Goal: Task Accomplishment & Management: Manage account settings

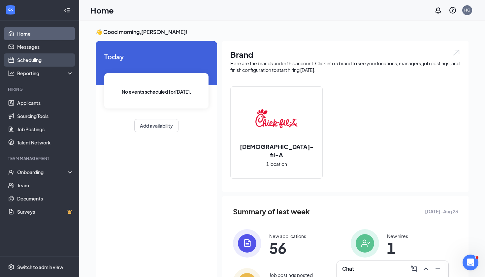
click at [39, 57] on link "Scheduling" at bounding box center [45, 59] width 56 height 13
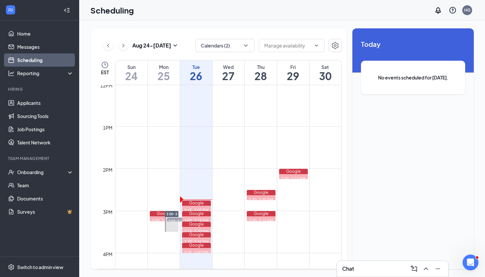
scroll to position [533, 0]
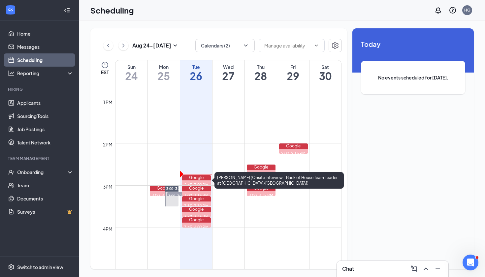
click at [197, 179] on div "Google" at bounding box center [196, 177] width 29 height 5
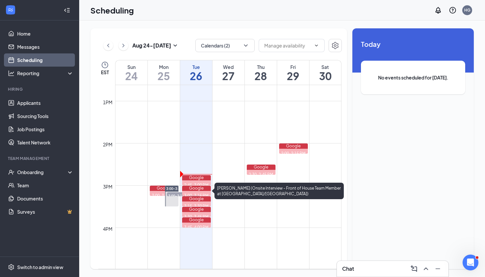
click at [201, 190] on div "Google" at bounding box center [196, 188] width 29 height 5
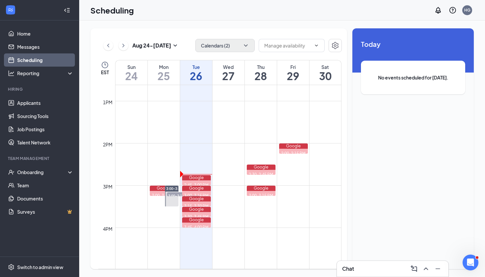
click at [250, 44] on button "Calendars (2)" at bounding box center [224, 45] width 59 height 13
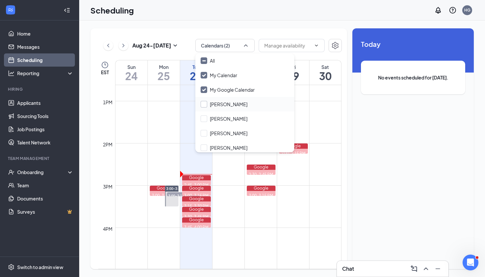
click at [204, 102] on input "[PERSON_NAME]" at bounding box center [223, 104] width 47 height 7
checkbox input "true"
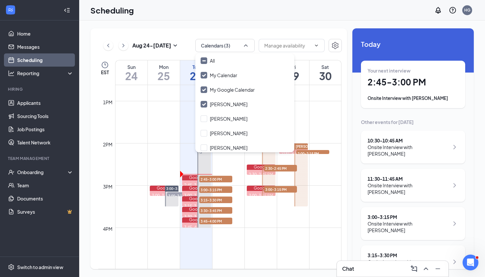
click at [292, 28] on div "[DATE] - [DATE] Calendars (3) EST Sun 24 Mon 25 Tue 26 Wed 27 Thu 28 Fri 29 Sat…" at bounding box center [218, 148] width 256 height 241
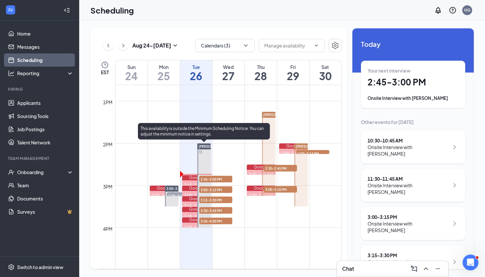
click at [210, 189] on span "3:00-3:15 PM" at bounding box center [215, 189] width 33 height 7
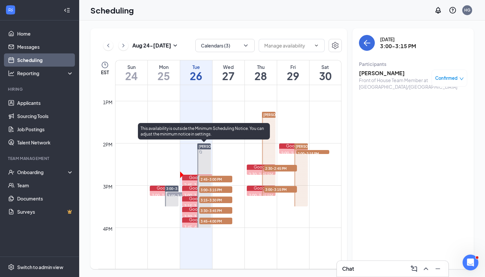
click at [216, 199] on span "3:15-3:30 PM" at bounding box center [215, 199] width 33 height 7
click at [213, 209] on span "3:30-3:45 PM" at bounding box center [215, 210] width 33 height 7
click at [213, 221] on span "3:45-4:00 PM" at bounding box center [215, 221] width 33 height 7
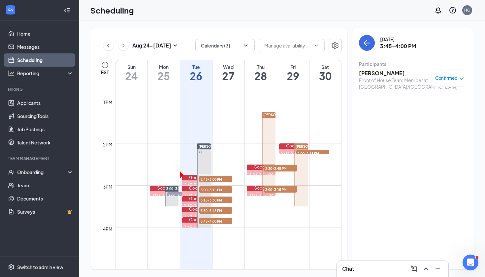
click at [364, 268] on div "Chat" at bounding box center [392, 268] width 101 height 11
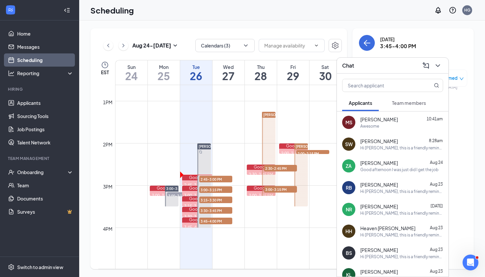
click at [390, 129] on div "[PERSON_NAME] 10:41am Awesome" at bounding box center [392, 122] width 111 height 22
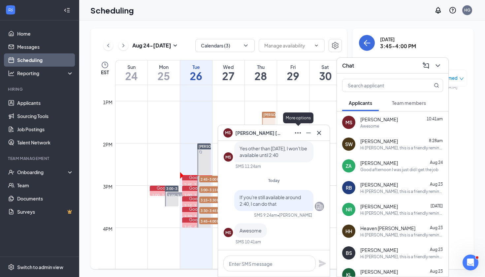
click at [297, 135] on icon "Ellipses" at bounding box center [298, 133] width 8 height 8
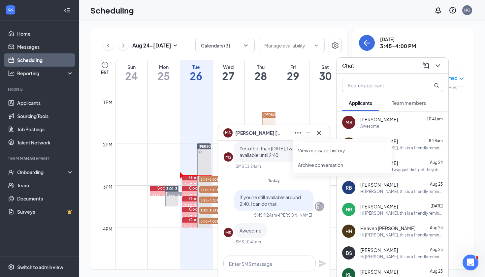
click at [264, 132] on span "[PERSON_NAME]" at bounding box center [258, 132] width 46 height 7
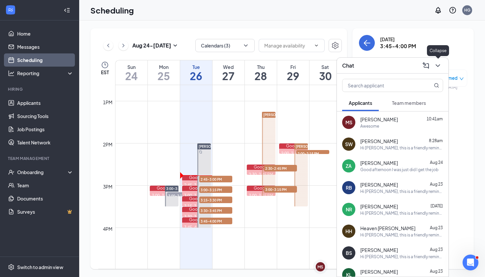
click at [440, 69] on icon "ChevronDown" at bounding box center [437, 66] width 8 height 8
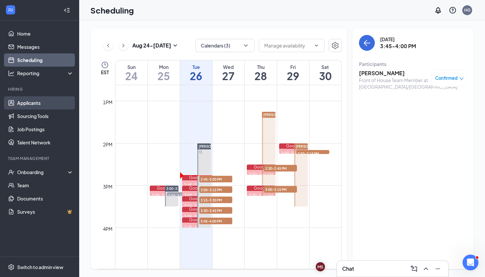
click at [34, 106] on link "Applicants" at bounding box center [45, 102] width 56 height 13
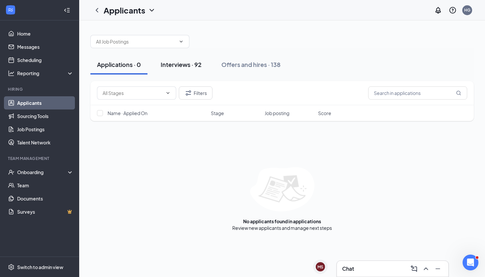
click at [180, 66] on div "Interviews · 92" at bounding box center [181, 64] width 41 height 8
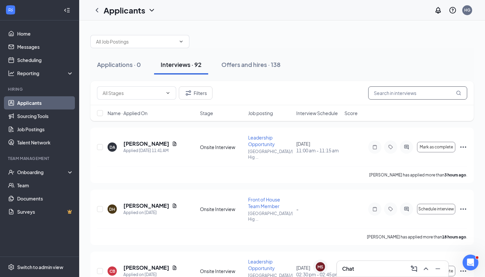
click at [414, 96] on input "text" at bounding box center [417, 92] width 99 height 13
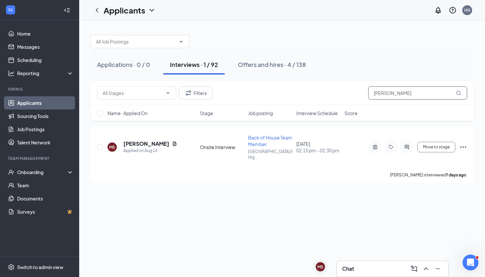
type input "[PERSON_NAME]"
drag, startPoint x: 414, startPoint y: 96, endPoint x: 185, endPoint y: 227, distance: 263.5
click at [185, 227] on div "Applications · 0 / 0 Interviews · 1 / 92 Offers and hires · 4 / 138 Filters [PE…" at bounding box center [281, 148] width 405 height 256
click at [421, 94] on input "[PERSON_NAME]" at bounding box center [417, 92] width 99 height 13
drag, startPoint x: 421, startPoint y: 94, endPoint x: 138, endPoint y: 142, distance: 286.9
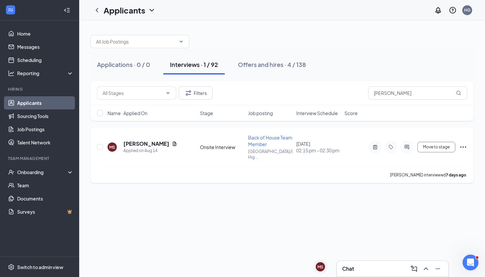
click at [138, 142] on h5 "[PERSON_NAME]" at bounding box center [146, 143] width 46 height 7
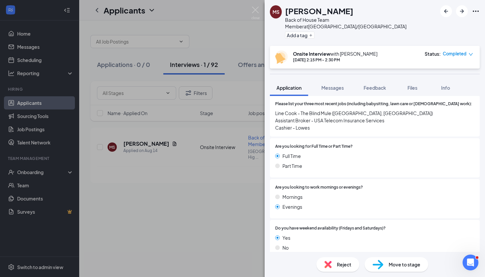
scroll to position [212, 0]
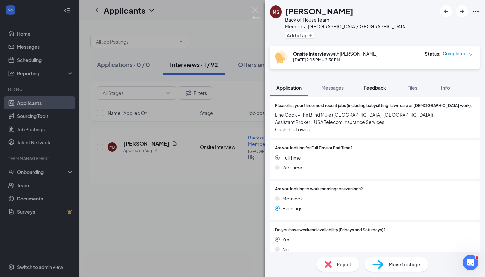
click at [369, 85] on span "Feedback" at bounding box center [374, 88] width 22 height 6
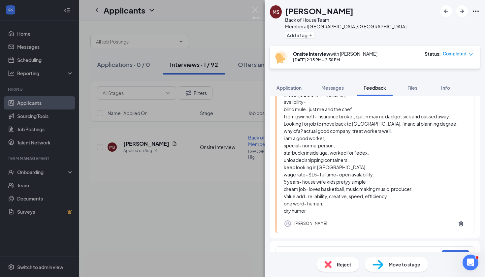
scroll to position [81, 0]
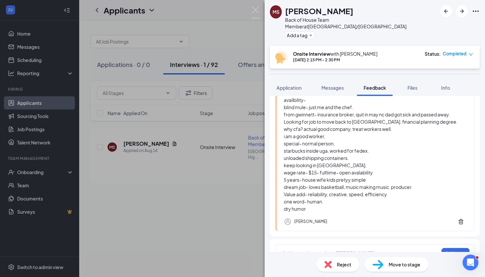
click at [302, 249] on div at bounding box center [360, 253] width 156 height 9
click at [302, 250] on div at bounding box center [360, 253] width 155 height 7
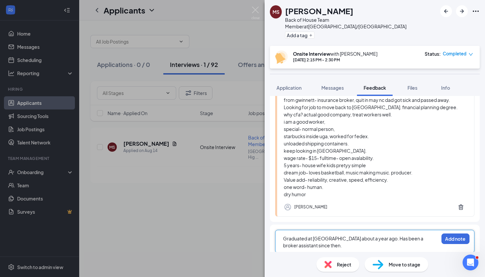
scroll to position [95, 0]
drag, startPoint x: 364, startPoint y: 12, endPoint x: 289, endPoint y: 12, distance: 74.8
click at [289, 12] on h1 "[PERSON_NAME]" at bounding box center [319, 10] width 68 height 11
copy h1 "[PERSON_NAME]"
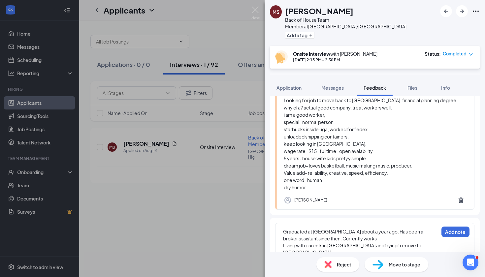
scroll to position [102, 0]
click at [407, 243] on div "Graduated at [GEOGRAPHIC_DATA] about a year ago. Has been a broker assistant si…" at bounding box center [374, 241] width 199 height 37
click at [406, 242] on div "Living with parents in [GEOGRAPHIC_DATA] and trying to move to [GEOGRAPHIC_DATA…" at bounding box center [360, 249] width 155 height 14
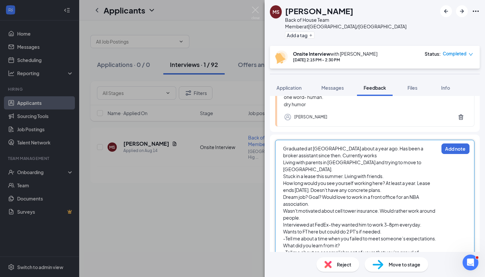
scroll to position [185, 0]
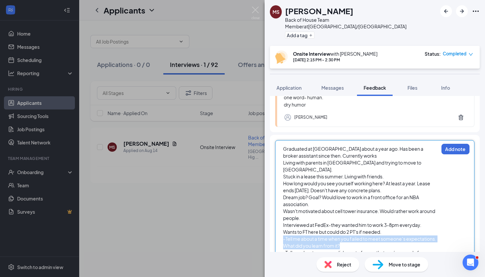
drag, startPoint x: 349, startPoint y: 233, endPoint x: 279, endPoint y: 224, distance: 69.8
click at [279, 224] on div "Graduated at [GEOGRAPHIC_DATA] about a year ago. Has been a broker assistant si…" at bounding box center [374, 200] width 199 height 120
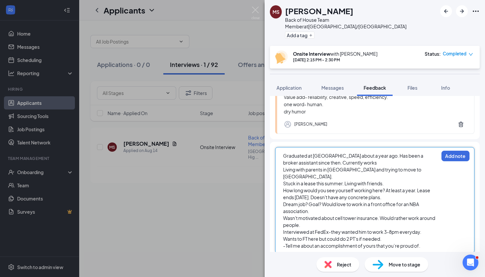
scroll to position [171, 0]
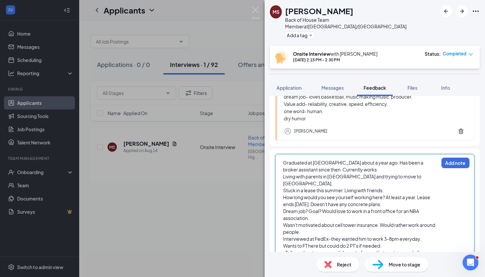
click at [432, 249] on div "-Tell me about an accomplishment of yours that you’re proud of." at bounding box center [360, 252] width 155 height 7
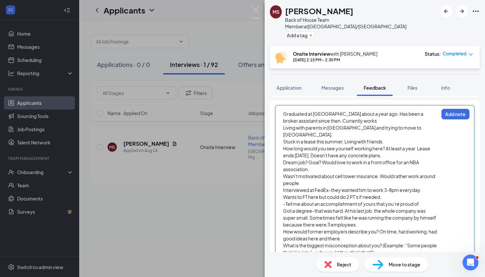
scroll to position [220, 0]
click at [284, 111] on span "Graduated at [GEOGRAPHIC_DATA] about a year ago. Has been a broker assistant si…" at bounding box center [353, 117] width 141 height 13
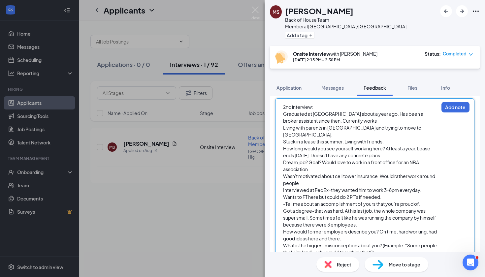
scroll to position [227, 0]
click at [397, 242] on div "What is the biggest misconception about you? (Example: “Some people think I’m l…" at bounding box center [360, 249] width 155 height 14
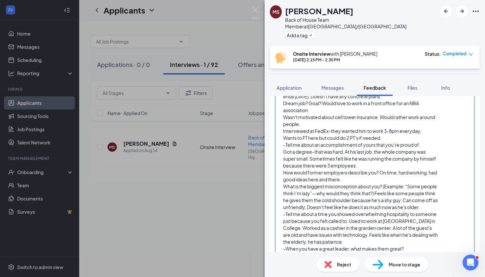
scroll to position [303, 0]
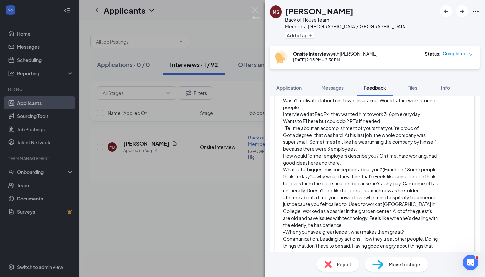
click at [400, 242] on div "Communication. Leading by actions. How they treat other people. Doing things th…" at bounding box center [360, 245] width 155 height 21
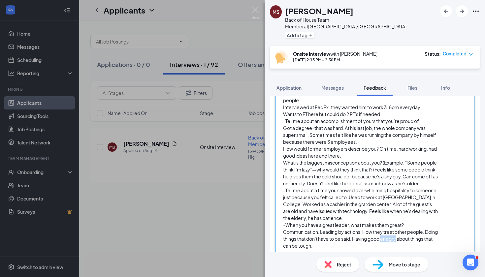
scroll to position [306, 0]
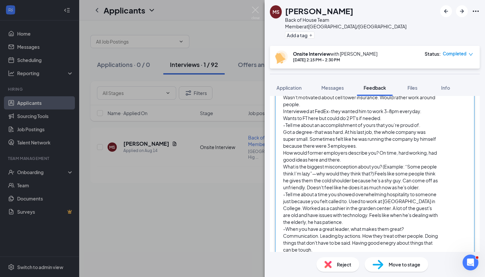
click at [410, 240] on div "Communication. Leading by actions. How they treat other people. Doing things th…" at bounding box center [360, 242] width 155 height 21
click at [410, 235] on span "Communication. Leading by actions. How they treat other people. Doing things th…" at bounding box center [360, 243] width 155 height 20
click at [384, 244] on div "Communication. Leading by actions. How they treat other people. Doing things th…" at bounding box center [360, 242] width 155 height 21
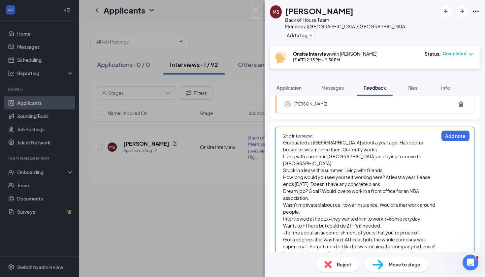
scroll to position [197, 0]
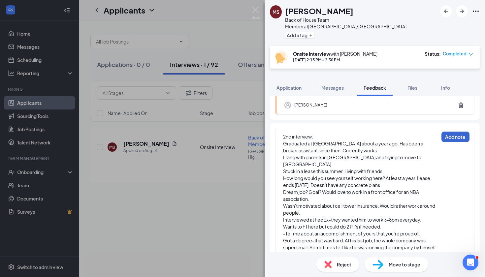
click at [462, 132] on button "Add note" at bounding box center [455, 137] width 28 height 11
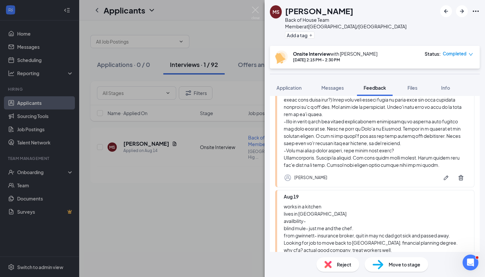
drag, startPoint x: 364, startPoint y: 13, endPoint x: 289, endPoint y: 12, distance: 75.2
click at [289, 12] on h1 "[PERSON_NAME]" at bounding box center [319, 10] width 68 height 11
copy h1 "[PERSON_NAME]"
click at [254, 12] on img at bounding box center [255, 13] width 8 height 13
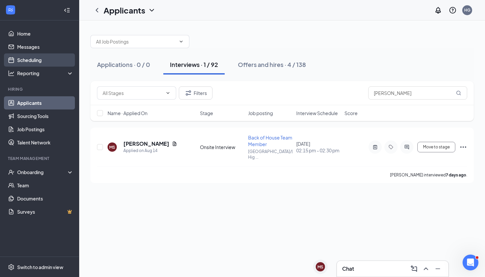
click at [25, 58] on link "Scheduling" at bounding box center [45, 59] width 56 height 13
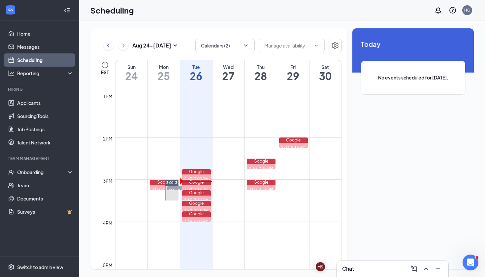
scroll to position [539, 0]
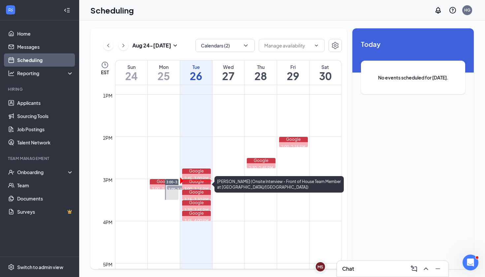
click at [197, 183] on div "Google" at bounding box center [196, 181] width 29 height 5
click at [190, 184] on div "Google" at bounding box center [196, 181] width 29 height 5
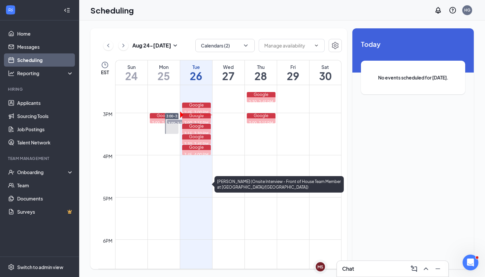
scroll to position [587, 0]
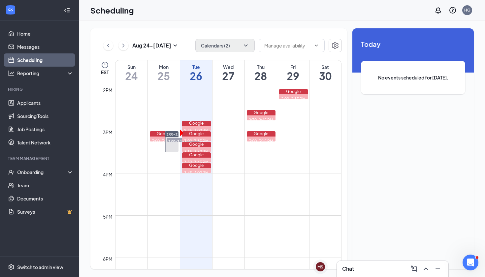
click at [229, 48] on button "Calendars (2)" at bounding box center [224, 45] width 59 height 13
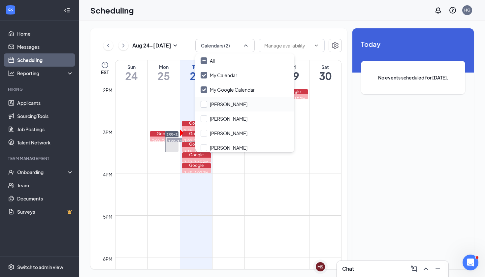
click at [203, 105] on div at bounding box center [203, 104] width 7 height 7
click at [203, 105] on input "[PERSON_NAME]" at bounding box center [223, 104] width 47 height 7
click at [201, 104] on input "[PERSON_NAME]" at bounding box center [223, 104] width 47 height 7
checkbox input "true"
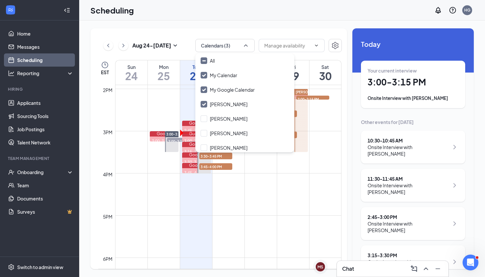
click at [239, 190] on td at bounding box center [228, 189] width 226 height 11
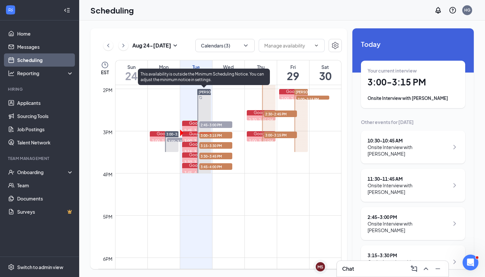
click at [220, 134] on span "3:00-3:15 PM" at bounding box center [215, 135] width 33 height 7
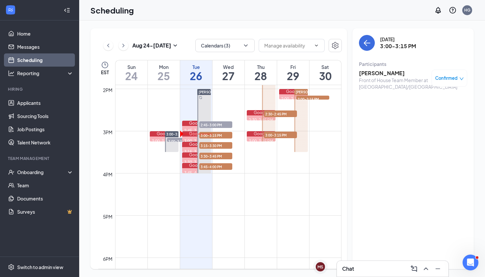
click at [369, 74] on h3 "[PERSON_NAME]" at bounding box center [393, 73] width 69 height 7
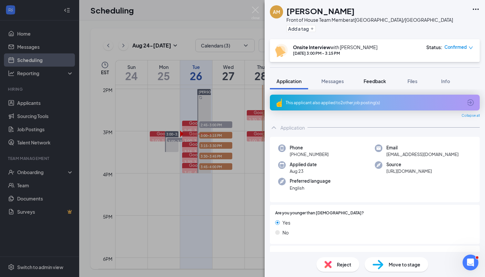
click at [375, 82] on span "Feedback" at bounding box center [374, 81] width 22 height 6
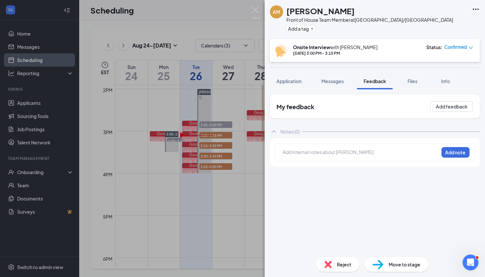
click at [336, 156] on div at bounding box center [360, 153] width 155 height 9
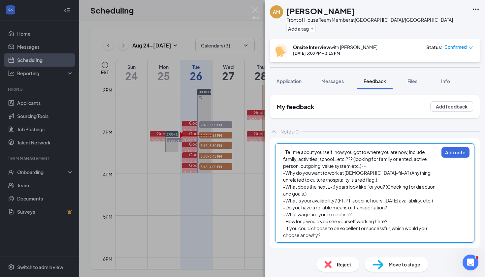
click at [375, 165] on div "-Tell me about yourself, how you got to where you are now, include family, acti…" at bounding box center [360, 159] width 155 height 21
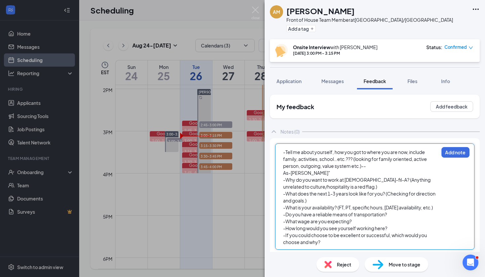
click at [283, 171] on span "As-[PERSON_NAME]"" at bounding box center [306, 173] width 47 height 6
click at [328, 174] on div ""As-[PERSON_NAME]"" at bounding box center [360, 172] width 155 height 7
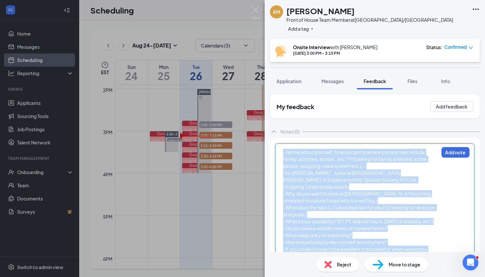
drag, startPoint x: 324, startPoint y: 241, endPoint x: 212, endPoint y: 15, distance: 252.1
click at [212, 15] on div "AM [PERSON_NAME] Front of House Team Member at [GEOGRAPHIC_DATA]/[GEOGRAPHIC_DA…" at bounding box center [242, 138] width 485 height 277
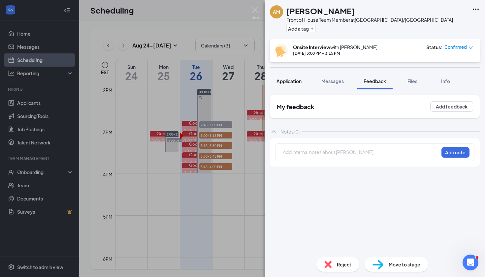
click at [286, 86] on button "Application" at bounding box center [289, 81] width 38 height 16
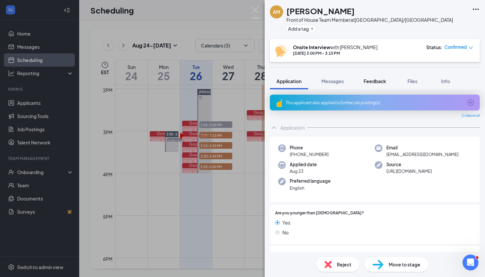
click at [382, 78] on span "Feedback" at bounding box center [374, 81] width 22 height 6
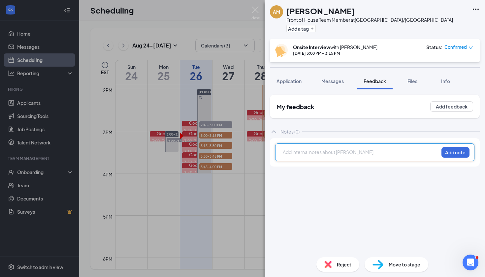
click at [288, 155] on div at bounding box center [360, 152] width 155 height 7
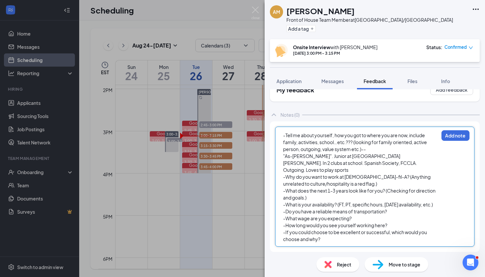
scroll to position [17, 0]
click at [392, 165] on div ""As-[PERSON_NAME]". Junior at [GEOGRAPHIC_DATA][PERSON_NAME]. In 2 clubs at sch…" at bounding box center [360, 163] width 155 height 21
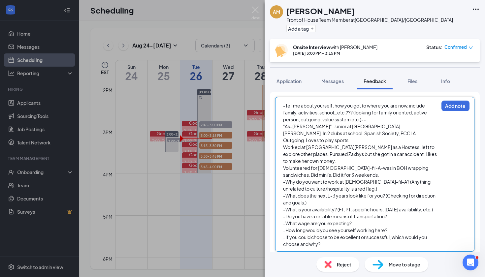
scroll to position [48, 0]
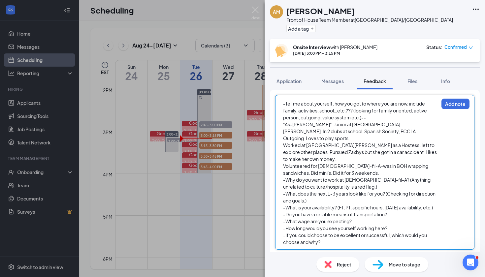
click at [365, 180] on div "-Why do you want to work at [DEMOGRAPHIC_DATA]-fil-A? (Anything unrelated to cu…" at bounding box center [360, 183] width 155 height 14
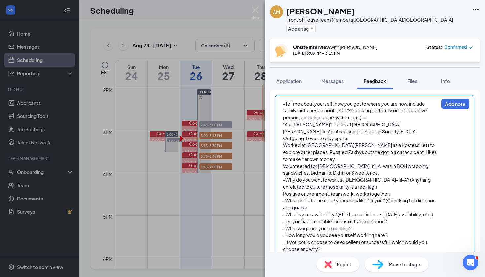
click at [345, 203] on div "-What does the next 1-3 years look like for you? (Checking for direction and go…" at bounding box center [360, 204] width 155 height 14
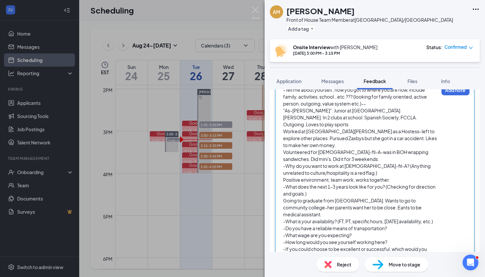
scroll to position [63, 0]
click at [318, 217] on div "-What is your availability? (FT, PT, specific hours, [DATE] availability, etc.)" at bounding box center [360, 220] width 155 height 7
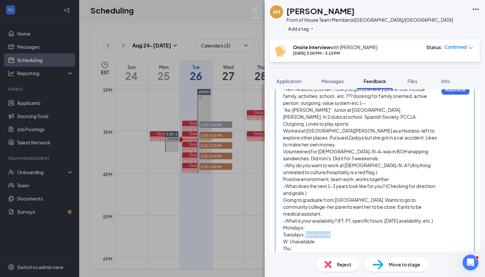
drag, startPoint x: 332, startPoint y: 227, endPoint x: 306, endPoint y: 226, distance: 26.4
click at [306, 231] on div "Tuesdays: 5pm-Close" at bounding box center [360, 234] width 155 height 7
copy span "5pm-Close"
click at [310, 224] on div "Mondays:" at bounding box center [360, 227] width 155 height 7
click at [303, 245] on div "Thu:" at bounding box center [360, 248] width 155 height 7
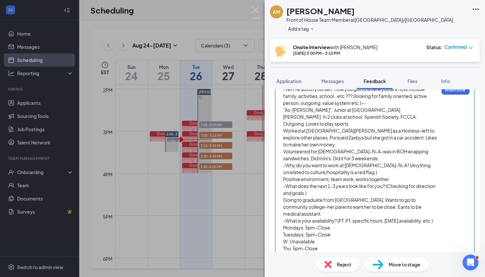
click at [309, 252] on div "[DATE]:" at bounding box center [360, 255] width 155 height 7
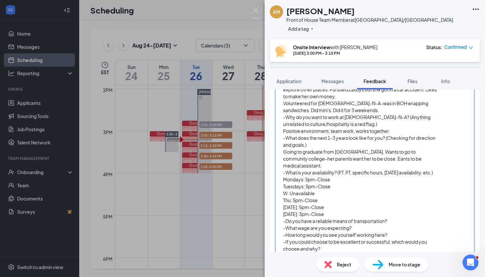
scroll to position [113, 0]
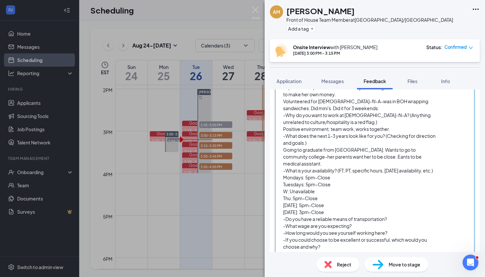
click at [412, 216] on div "-Do you have a reliable means of transportation?" at bounding box center [360, 219] width 155 height 7
click at [359, 222] on div "-What wage are you expecting?" at bounding box center [360, 225] width 155 height 7
click at [400, 229] on div "-How long would you see yourself working here?" at bounding box center [360, 232] width 155 height 7
click at [353, 209] on div "[DATE]: 3pm-Close" at bounding box center [360, 212] width 155 height 7
click at [405, 235] on div "-How long would you see yourself working here?" at bounding box center [360, 232] width 155 height 7
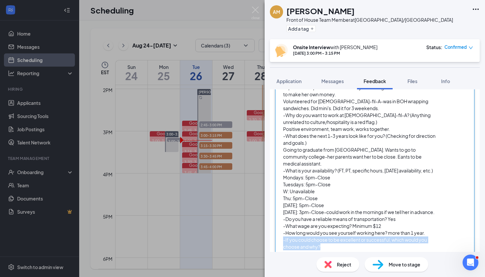
drag, startPoint x: 337, startPoint y: 247, endPoint x: 268, endPoint y: 238, distance: 69.1
click at [268, 238] on div "My feedback Add feedback Notes (0) -Tell me about yourself, how you got to wher…" at bounding box center [374, 170] width 220 height 162
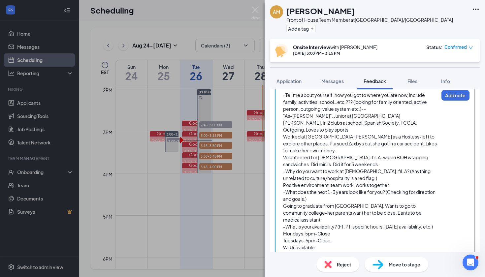
scroll to position [53, 0]
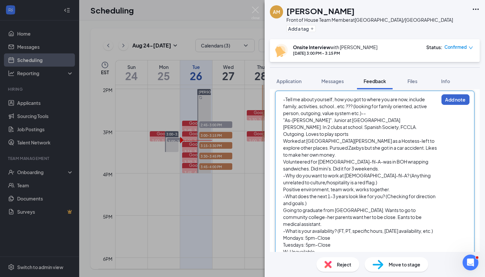
click at [453, 100] on button "Add note" at bounding box center [455, 99] width 28 height 11
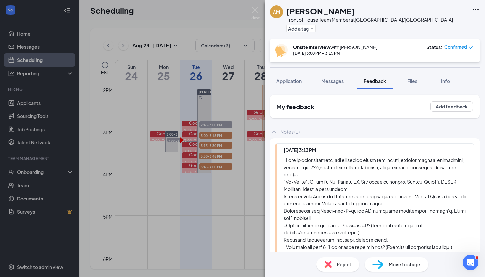
scroll to position [0, 0]
click at [255, 15] on img at bounding box center [255, 13] width 8 height 13
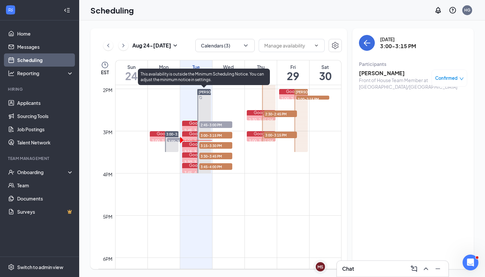
click at [215, 145] on span "3:15-3:30 PM" at bounding box center [215, 145] width 33 height 7
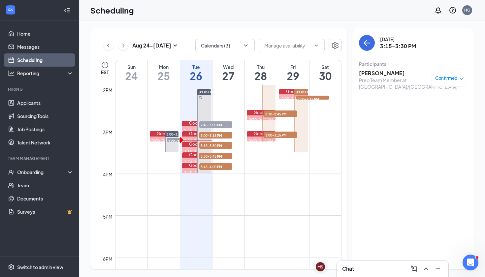
click at [383, 74] on h3 "[PERSON_NAME]" at bounding box center [393, 73] width 69 height 7
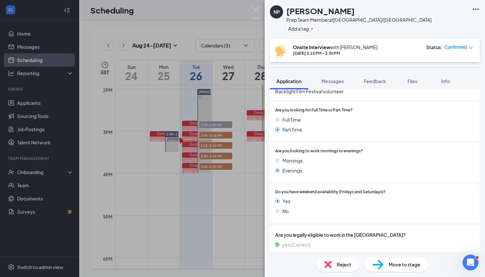
scroll to position [248, 0]
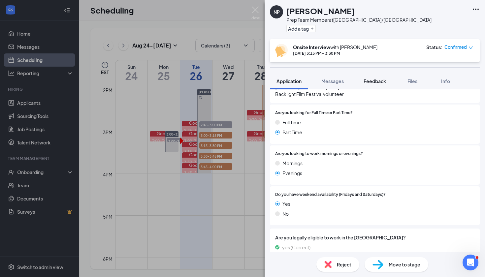
click at [383, 77] on button "Feedback" at bounding box center [375, 81] width 36 height 16
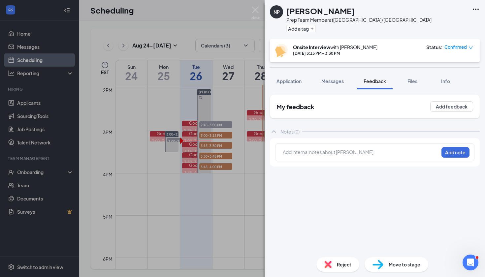
click at [333, 148] on div "Add internal notes about [PERSON_NAME] Add note" at bounding box center [374, 152] width 199 height 18
click at [332, 157] on div at bounding box center [360, 153] width 155 height 9
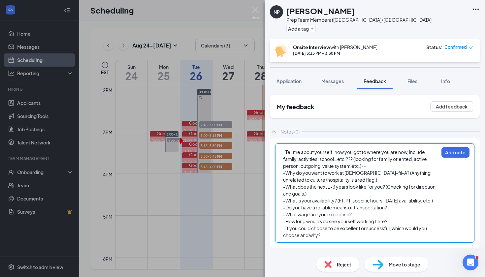
click at [382, 165] on div "-Tell me about yourself, how you got to where you are now, include family, acti…" at bounding box center [360, 159] width 155 height 21
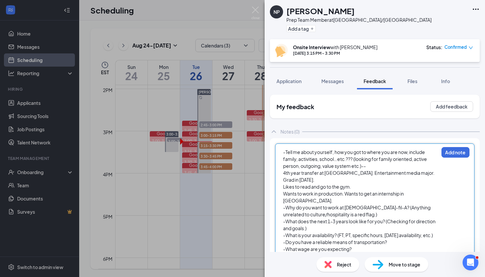
click at [362, 204] on div "-Why do you want to work at [DEMOGRAPHIC_DATA]-fil-A? (Anything unrelated to cu…" at bounding box center [360, 211] width 155 height 14
click at [314, 246] on div "-What is your availability? (FT, PT, specific hours, [DATE] availability, etc.)" at bounding box center [360, 249] width 155 height 7
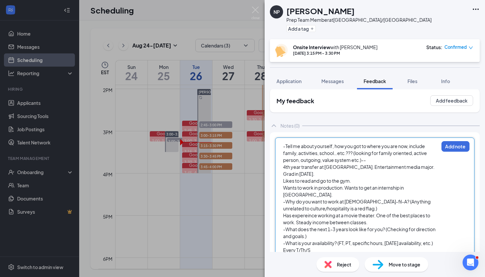
scroll to position [7, 0]
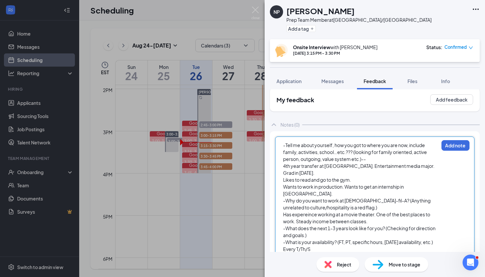
click at [317, 246] on div "Every T/Th/S" at bounding box center [360, 249] width 155 height 7
click at [295, 253] on span "MWF 5pm-Close" at bounding box center [301, 256] width 37 height 6
click at [318, 246] on div "Every T/Th/S" at bounding box center [360, 249] width 155 height 7
click at [326, 252] on div "MWF: 5pm-Close" at bounding box center [360, 255] width 155 height 7
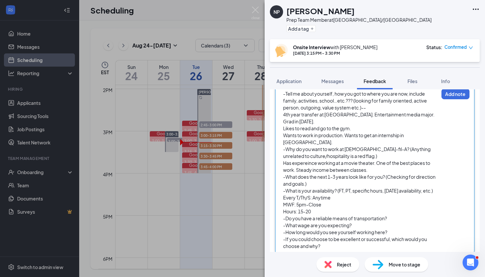
click at [403, 215] on div "-Do you have a reliable means of transportation?" at bounding box center [360, 218] width 155 height 7
click at [379, 222] on div "-What wage are you expecting?" at bounding box center [360, 225] width 155 height 7
click at [399, 229] on div "-How long would you see yourself working here?" at bounding box center [360, 232] width 155 height 7
click at [348, 240] on div "-If you could choose to be excellent or successful, which would you choose and …" at bounding box center [360, 243] width 155 height 14
click at [411, 229] on div "-How long would you see yourself working here? 6 months" at bounding box center [360, 232] width 155 height 7
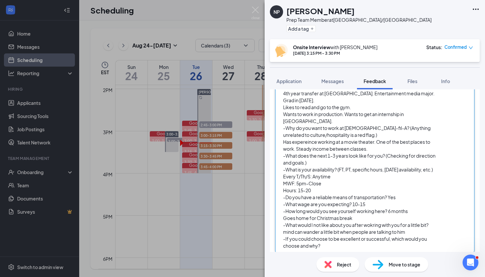
scroll to position [79, 0]
click at [346, 237] on div "-If you could choose to be excellent or successful, which would you choose and …" at bounding box center [360, 243] width 155 height 14
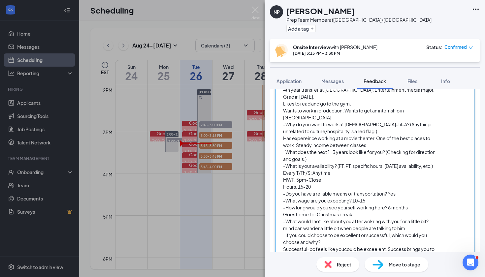
click at [377, 246] on span "Successful-bc feels like youcould be exceelent. Success brings you to excellenc…" at bounding box center [359, 252] width 152 height 13
click at [395, 247] on div "Successful-bc feels like youcould be excellent. Success brings you to excellenc…" at bounding box center [360, 253] width 155 height 14
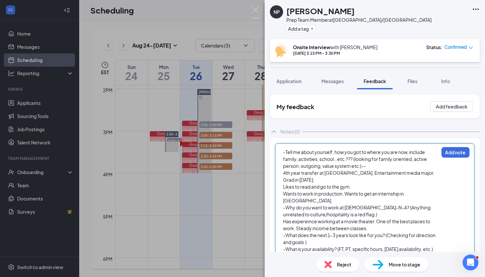
scroll to position [0, 0]
click at [455, 151] on button "Add note" at bounding box center [455, 152] width 28 height 11
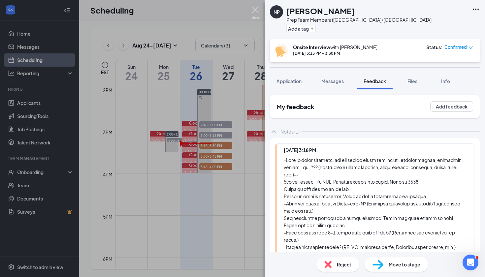
click at [256, 12] on img at bounding box center [255, 13] width 8 height 13
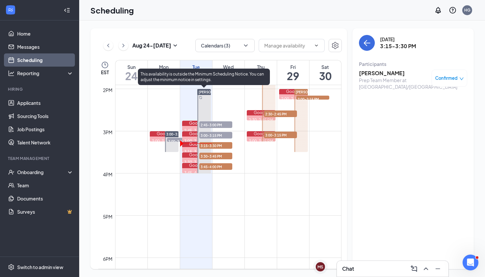
click at [213, 156] on span "3:30-3:45 PM" at bounding box center [215, 156] width 33 height 7
click at [217, 125] on span "2:45-3:00 PM" at bounding box center [215, 124] width 33 height 7
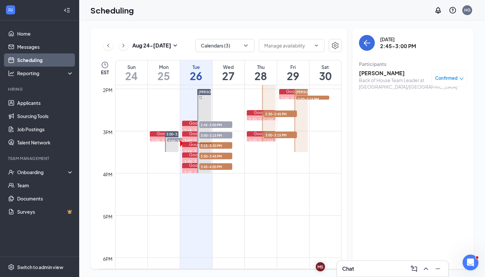
click at [368, 72] on h3 "[PERSON_NAME]" at bounding box center [393, 73] width 69 height 7
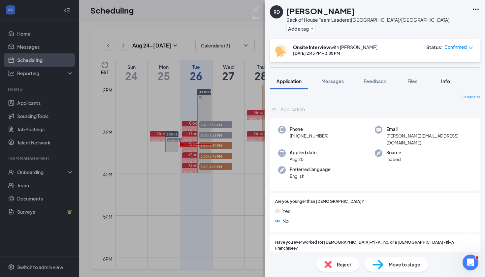
click at [446, 81] on span "Info" at bounding box center [445, 81] width 9 height 6
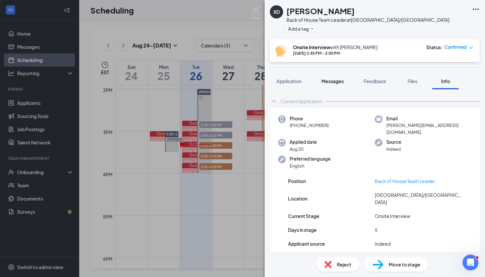
click at [336, 83] on span "Messages" at bounding box center [332, 81] width 22 height 6
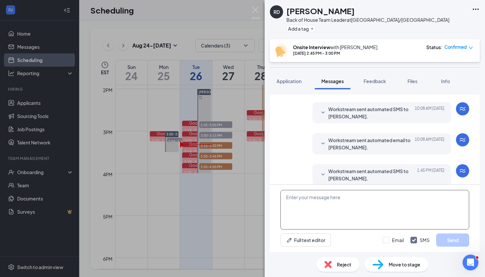
scroll to position [218, 0]
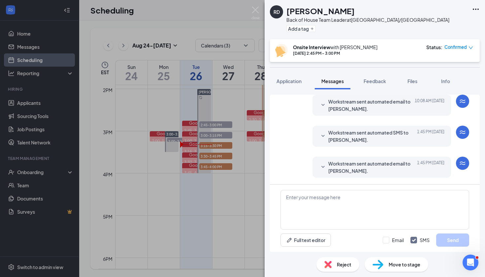
click at [322, 167] on icon "SmallChevronDown" at bounding box center [323, 167] width 8 height 8
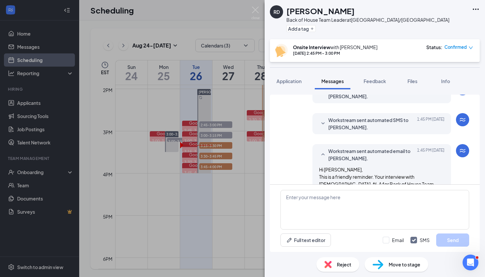
scroll to position [221, 0]
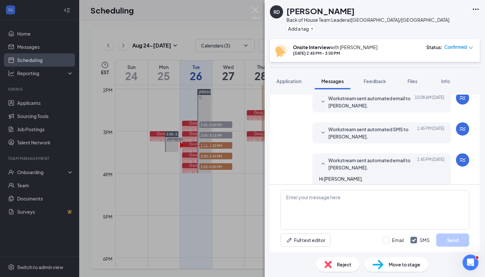
click at [321, 131] on icon "SmallChevronDown" at bounding box center [323, 133] width 8 height 8
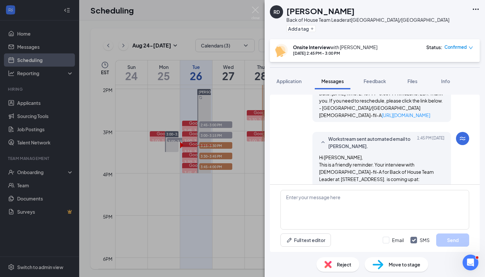
scroll to position [297, 0]
click at [252, 11] on img at bounding box center [255, 13] width 8 height 13
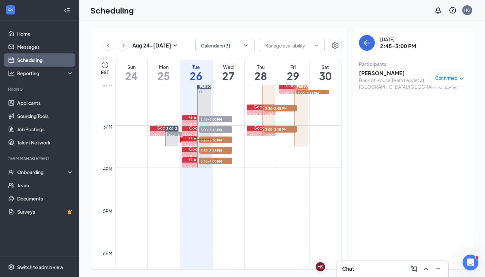
scroll to position [593, 0]
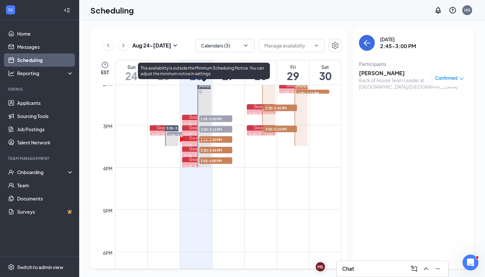
click at [211, 140] on span "3:15-3:30 PM" at bounding box center [215, 139] width 33 height 7
click at [213, 150] on span "3:30-3:45 PM" at bounding box center [215, 150] width 33 height 7
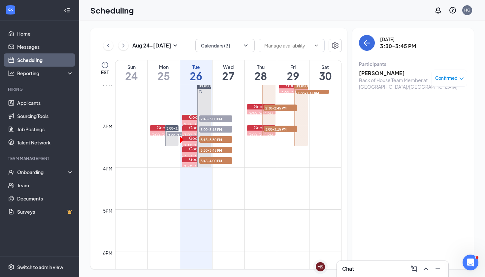
click at [389, 74] on h3 "[PERSON_NAME]" at bounding box center [393, 73] width 69 height 7
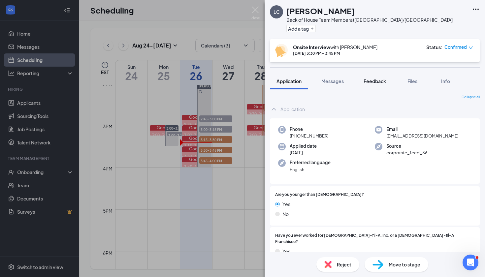
click at [372, 77] on button "Feedback" at bounding box center [375, 81] width 36 height 16
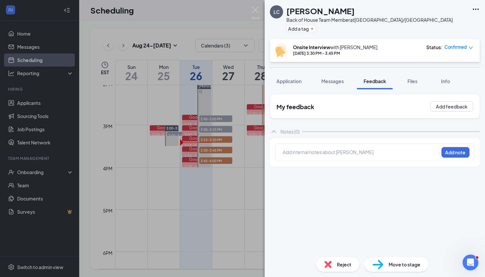
click at [337, 155] on div at bounding box center [360, 152] width 155 height 7
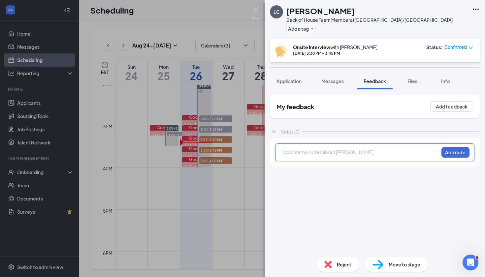
paste div
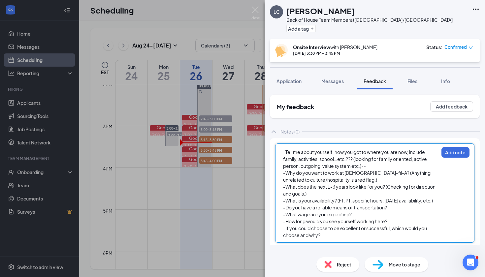
click at [381, 167] on div "-Tell me about yourself, how you got to where you are now, include family, acti…" at bounding box center [360, 159] width 155 height 21
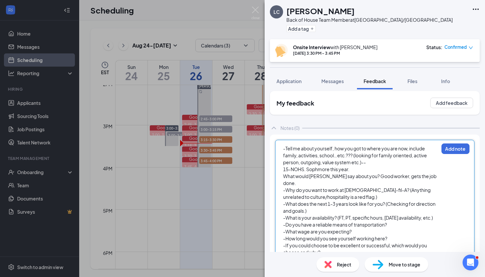
scroll to position [6, 0]
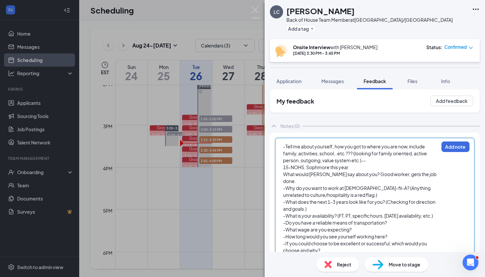
click at [373, 189] on div "-Why do you want to work at [DEMOGRAPHIC_DATA]-fil-A? (Anything unrelated to cu…" at bounding box center [360, 192] width 155 height 14
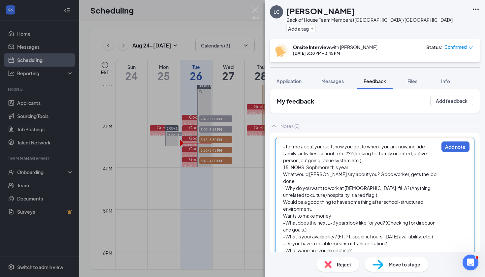
click at [353, 221] on div "-What does the next 1-3 years look like for you? (Checking for direction and go…" at bounding box center [360, 226] width 155 height 14
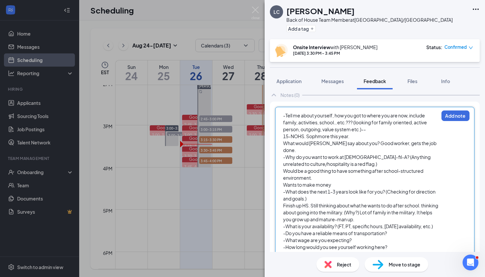
scroll to position [40, 0]
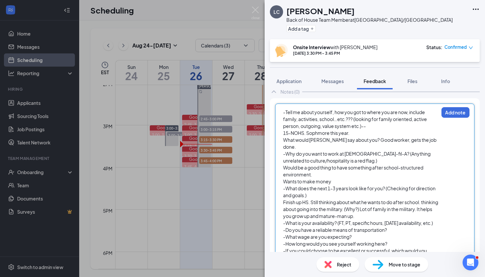
click at [338, 225] on div "-What is your availability? (FT, PT, specific hours, [DATE] availability, etc.)" at bounding box center [360, 223] width 155 height 7
click at [311, 229] on div "M-Th:" at bounding box center [360, 229] width 155 height 7
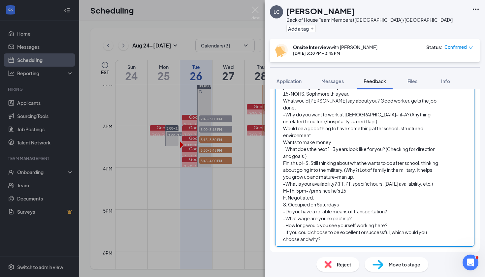
scroll to position [79, 0]
click at [410, 211] on div "-Do you have a reliable means of transportation?" at bounding box center [360, 211] width 155 height 7
click at [398, 189] on div "-Do you have a reliable means of transportation?" at bounding box center [360, 190] width 155 height 7
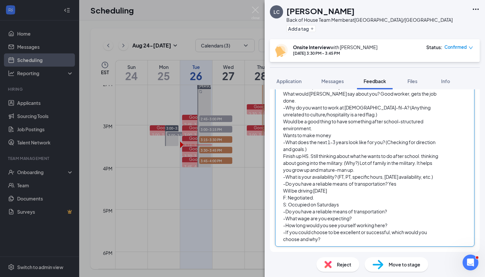
scroll to position [86, 0]
click at [348, 191] on div "Will be driving [DATE]" at bounding box center [360, 190] width 155 height 7
click at [381, 219] on div "-What wage are you expecting?" at bounding box center [360, 218] width 155 height 7
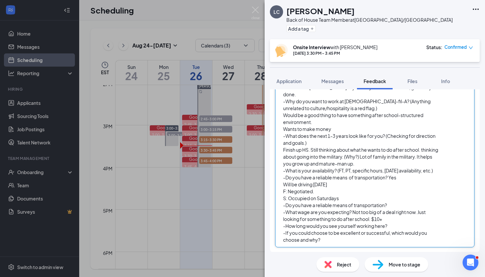
scroll to position [93, 0]
click at [396, 230] on span "-If you could choose to be excellent or successful, which would you choose and …" at bounding box center [355, 235] width 144 height 13
click at [405, 222] on div "-How long would you see yourself working here?" at bounding box center [360, 225] width 155 height 7
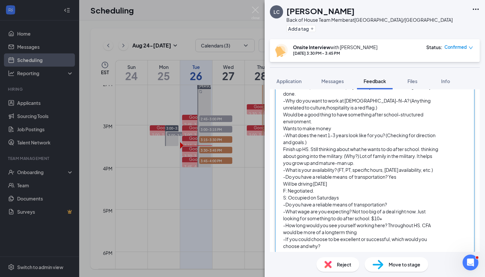
click at [353, 243] on div "-If you could choose to be excellent or successful, which would you choose and …" at bounding box center [360, 243] width 155 height 14
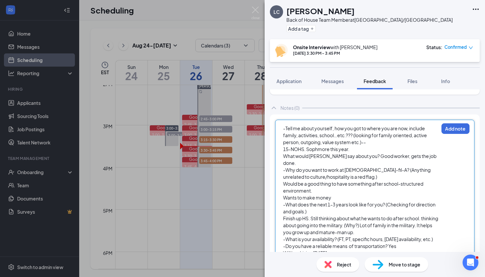
scroll to position [0, 0]
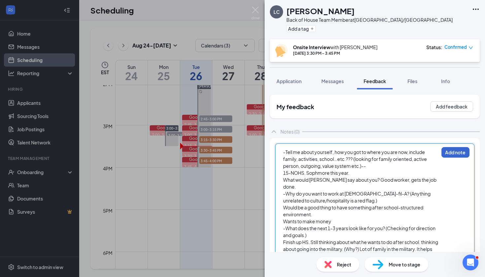
click at [452, 153] on button "Add note" at bounding box center [455, 152] width 28 height 11
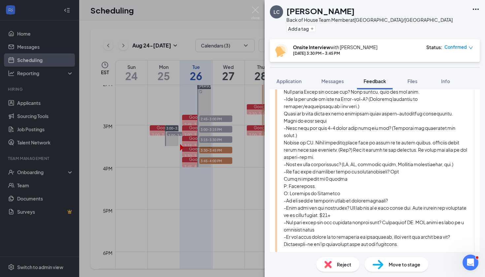
scroll to position [114, 0]
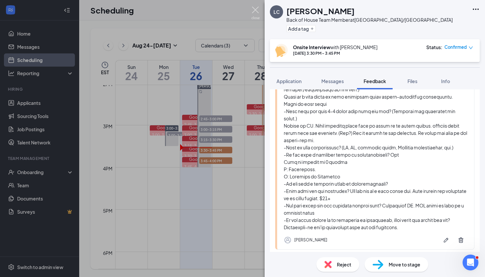
click at [255, 9] on img at bounding box center [255, 13] width 8 height 13
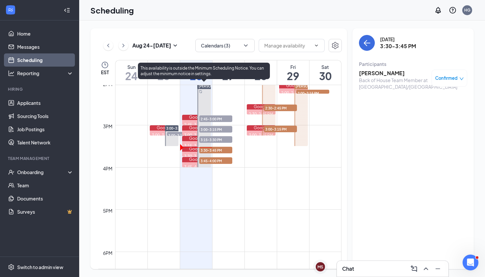
click at [202, 163] on span "3:45-4:00 PM" at bounding box center [215, 160] width 33 height 7
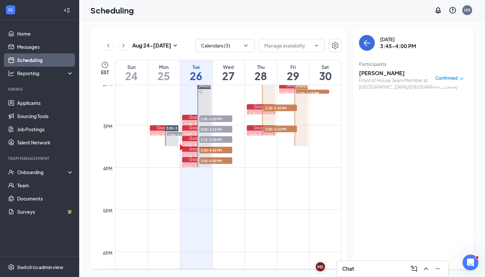
click at [384, 69] on div "[PERSON_NAME] Front of House Team Member at [GEOGRAPHIC_DATA]/[GEOGRAPHIC_DATA]…" at bounding box center [413, 79] width 108 height 25
click at [384, 73] on h3 "[PERSON_NAME]" at bounding box center [393, 73] width 69 height 7
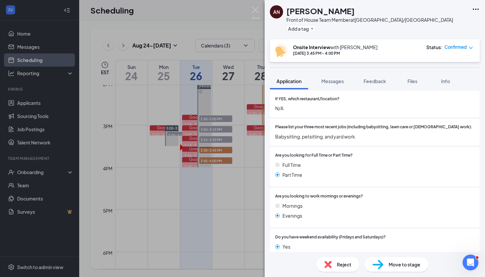
scroll to position [243, 0]
click at [378, 152] on div at bounding box center [413, 155] width 122 height 6
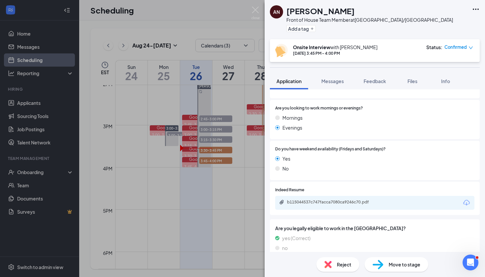
scroll to position [330, 0]
click at [348, 200] on div "b115044537c747facca7080ca9246c70.pdf" at bounding box center [333, 202] width 92 height 5
click at [377, 87] on button "Feedback" at bounding box center [375, 81] width 36 height 16
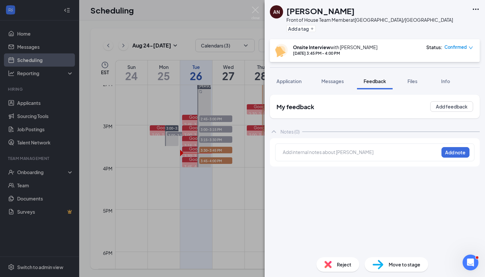
click at [325, 151] on div at bounding box center [360, 152] width 155 height 7
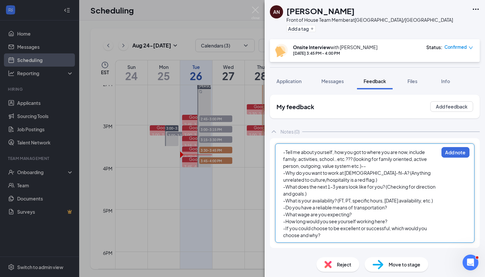
scroll to position [3, 0]
